Goal: Information Seeking & Learning: Learn about a topic

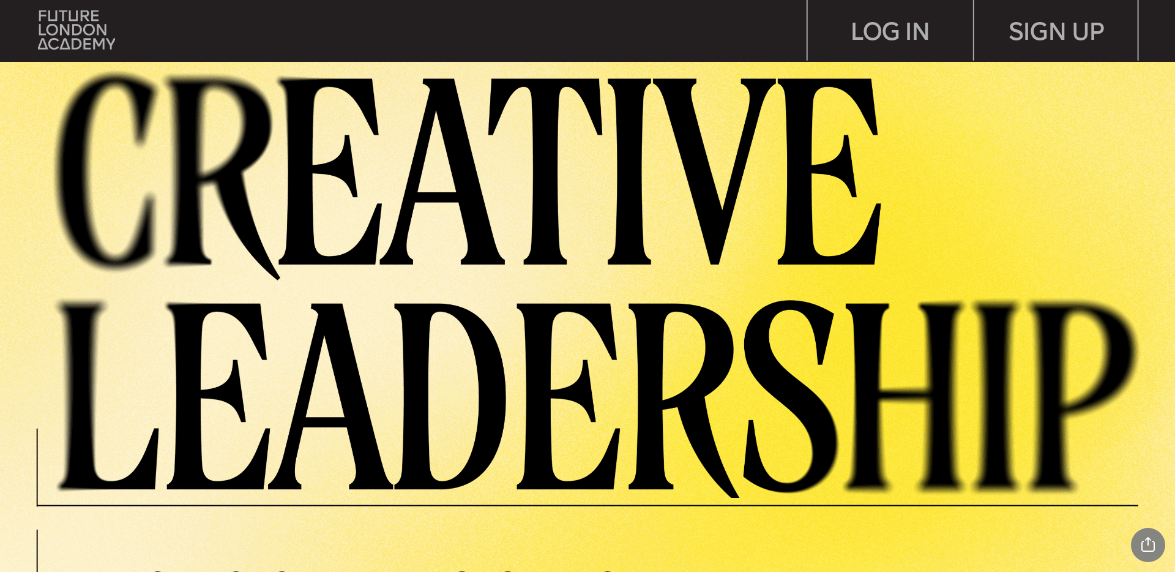
click at [547, 95] on img at bounding box center [607, 280] width 1134 height 435
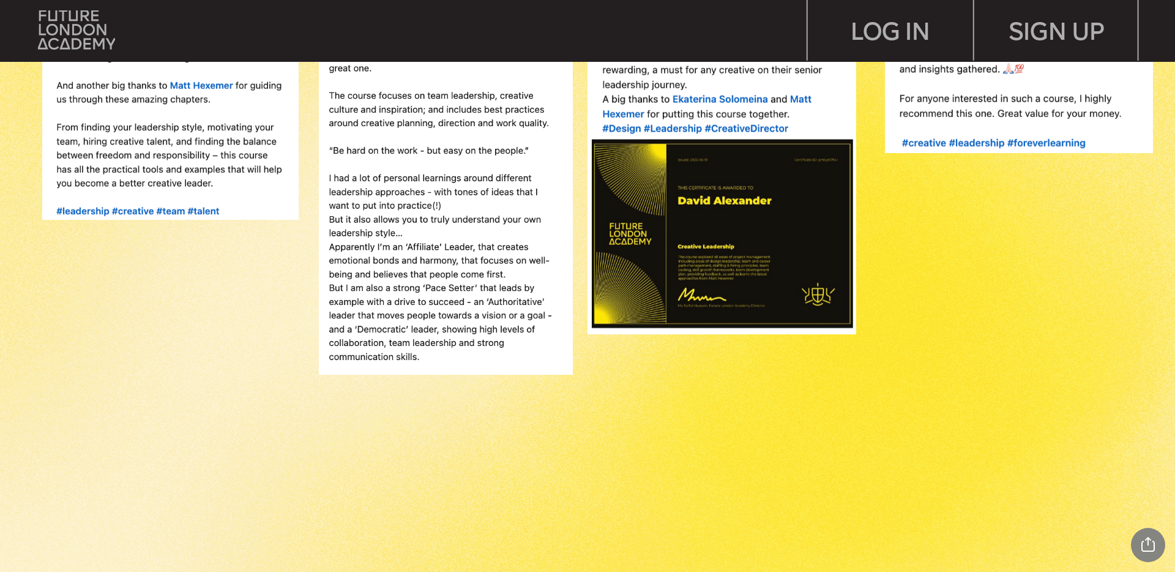
scroll to position [1496, 0]
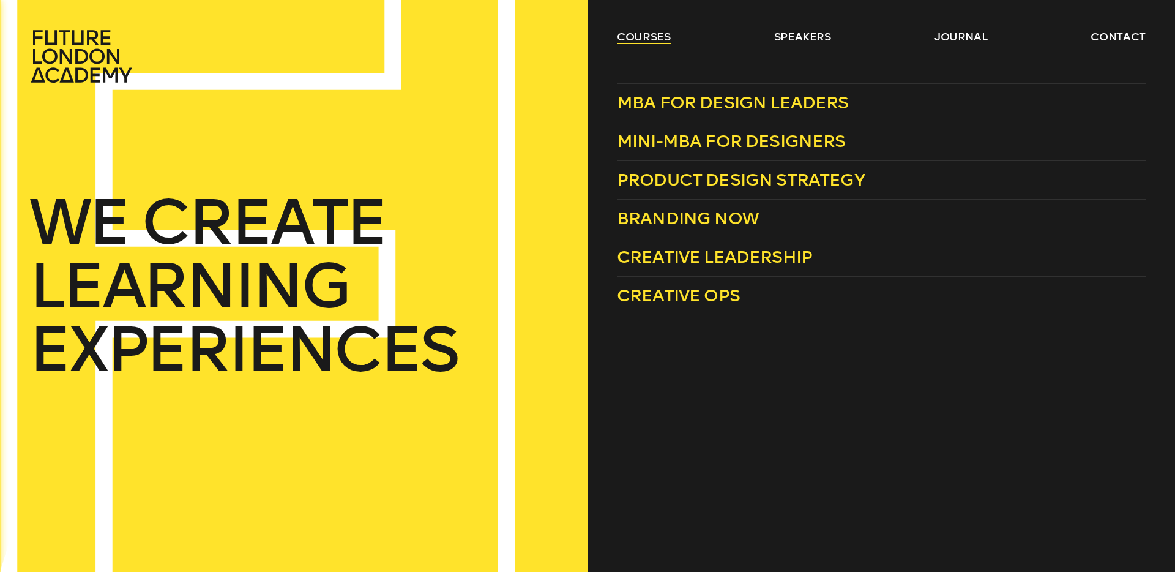
click at [643, 35] on link "courses" at bounding box center [644, 36] width 54 height 15
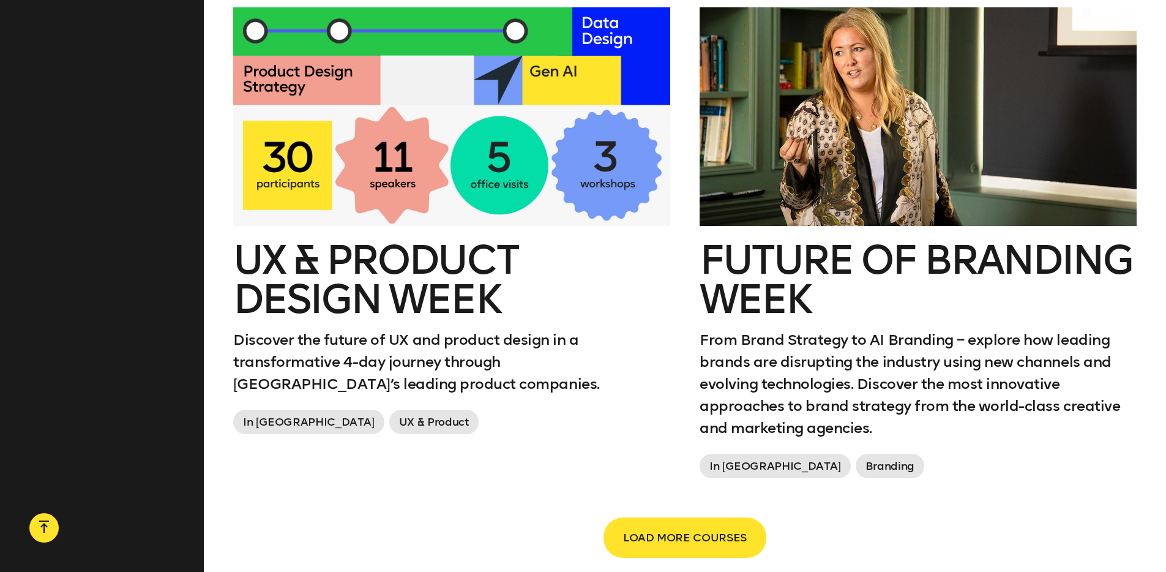
scroll to position [2017, 0]
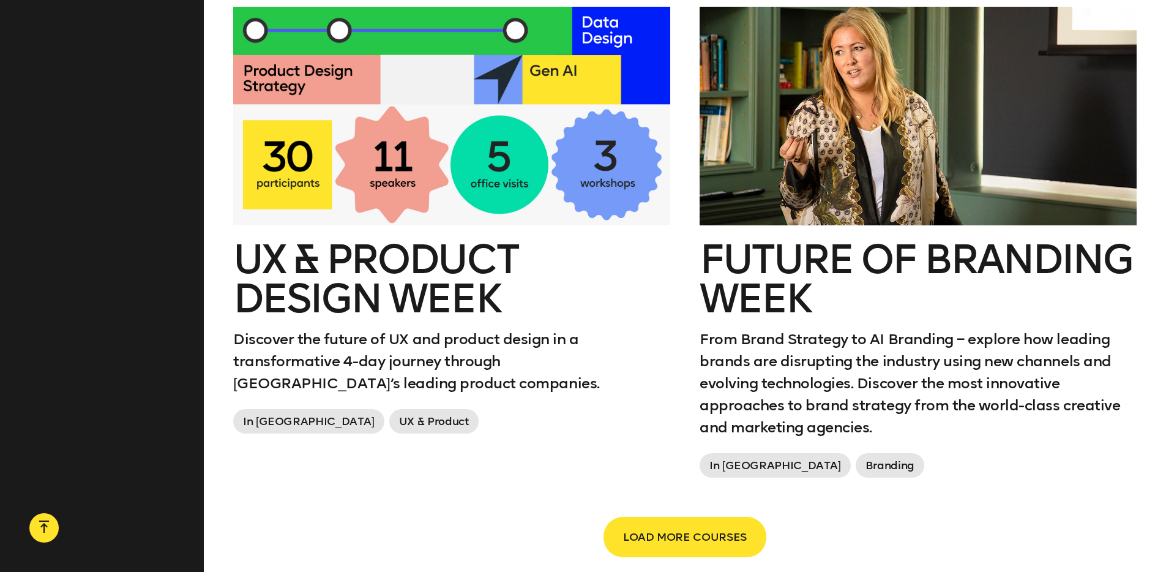
click at [757, 274] on h2 "Future of branding week" at bounding box center [917, 279] width 437 height 78
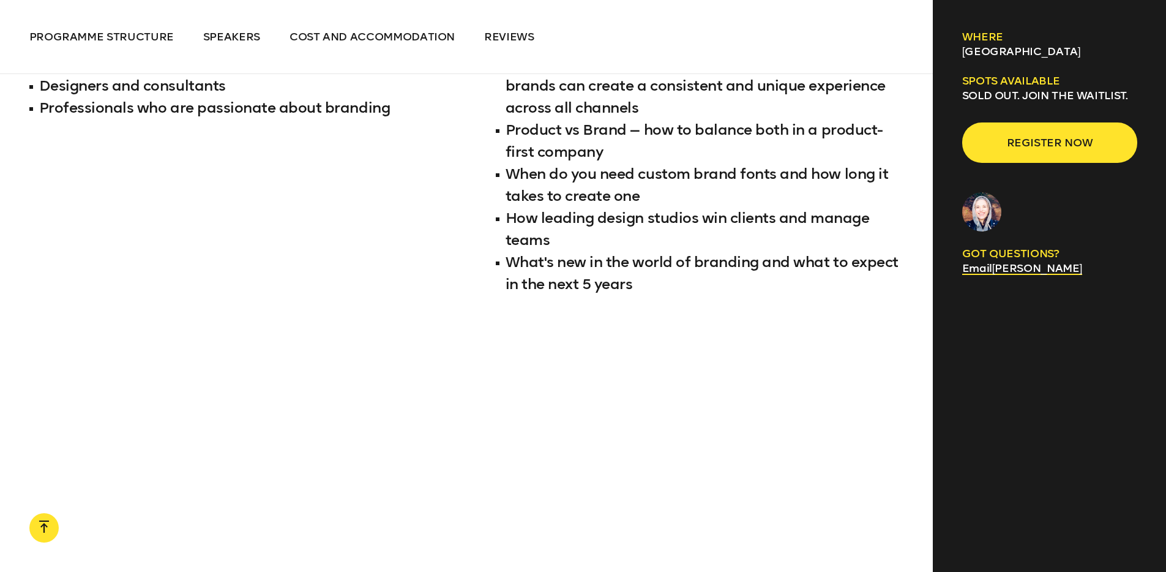
scroll to position [1777, 0]
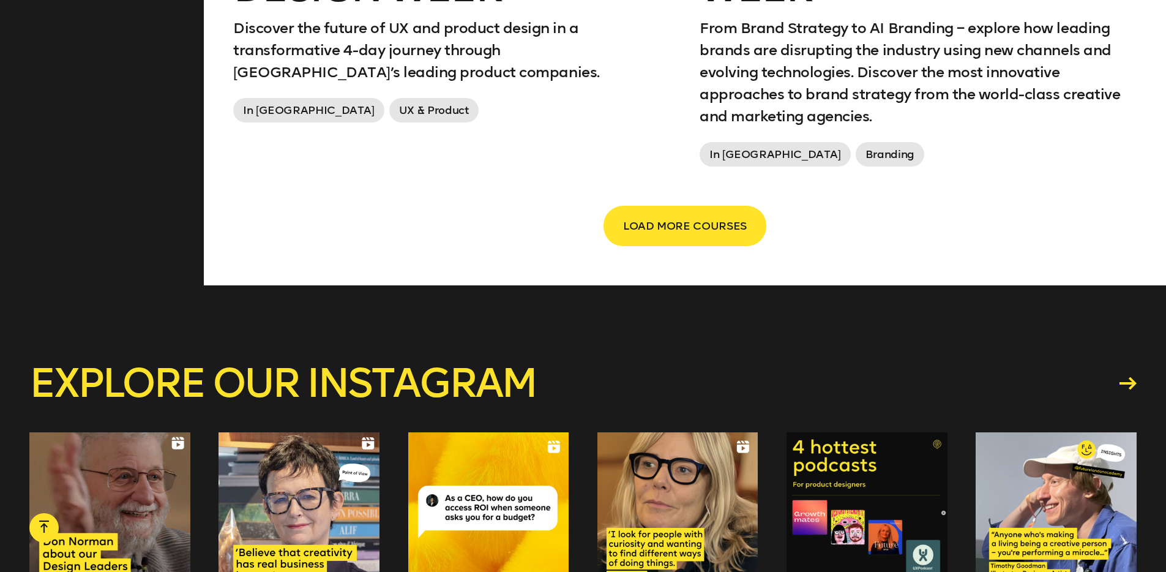
scroll to position [2368, 0]
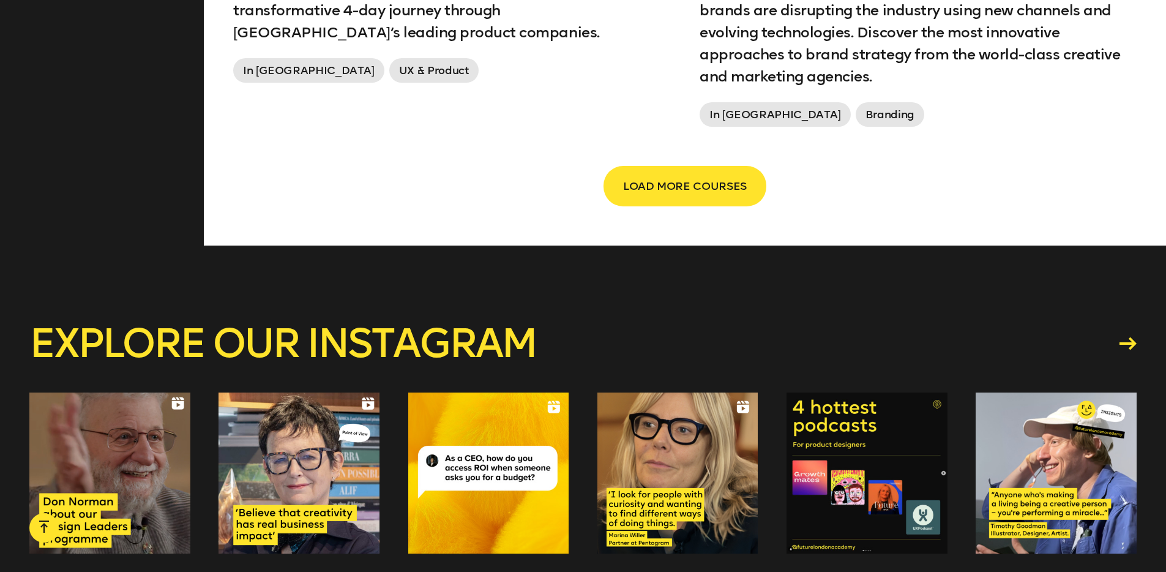
drag, startPoint x: 689, startPoint y: 155, endPoint x: 456, endPoint y: 227, distance: 243.9
click at [695, 174] on span "LOAD MORE COURSES" at bounding box center [685, 185] width 124 height 23
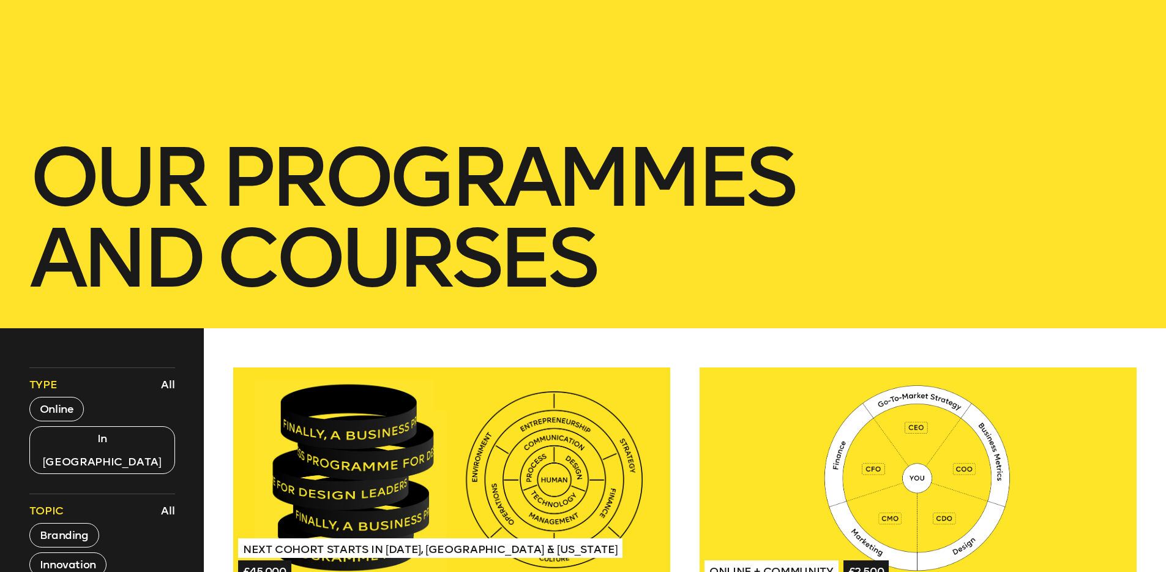
scroll to position [0, 0]
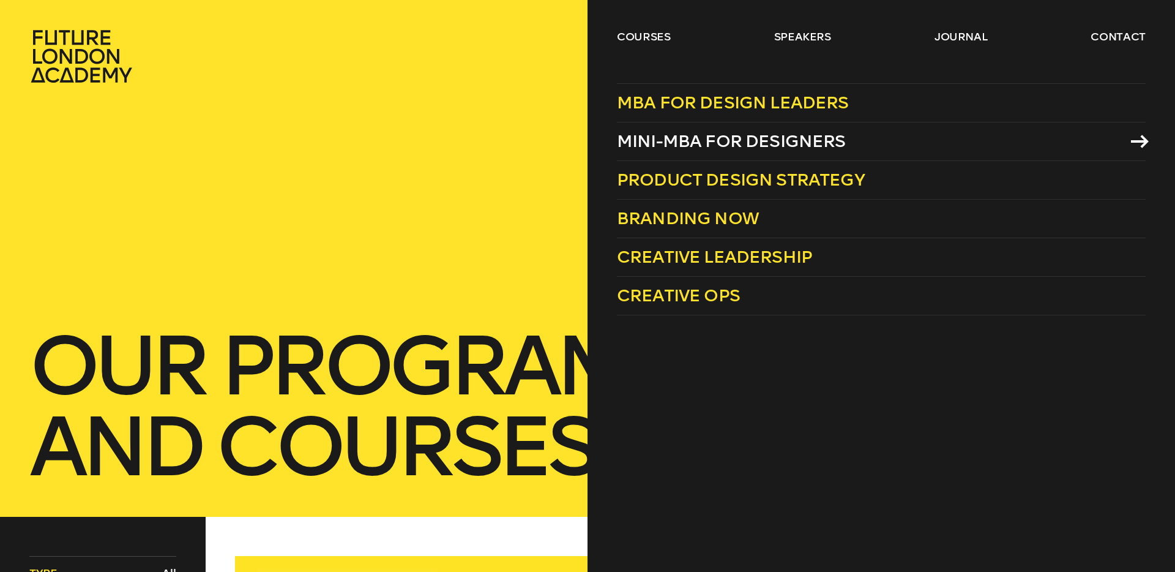
click at [706, 144] on span "Mini-MBA for Designers" at bounding box center [731, 141] width 229 height 20
